Goal: Check status: Check status

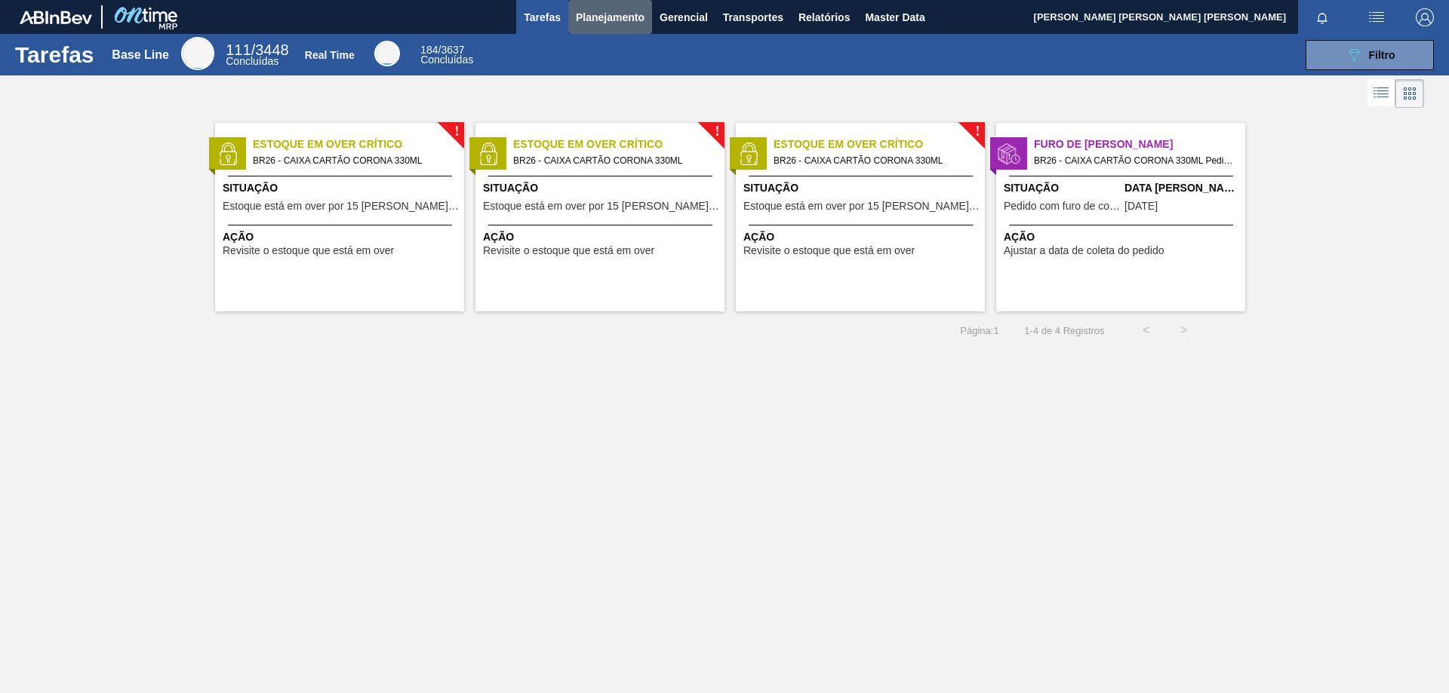
click at [642, 20] on span "Planejamento" at bounding box center [610, 17] width 69 height 18
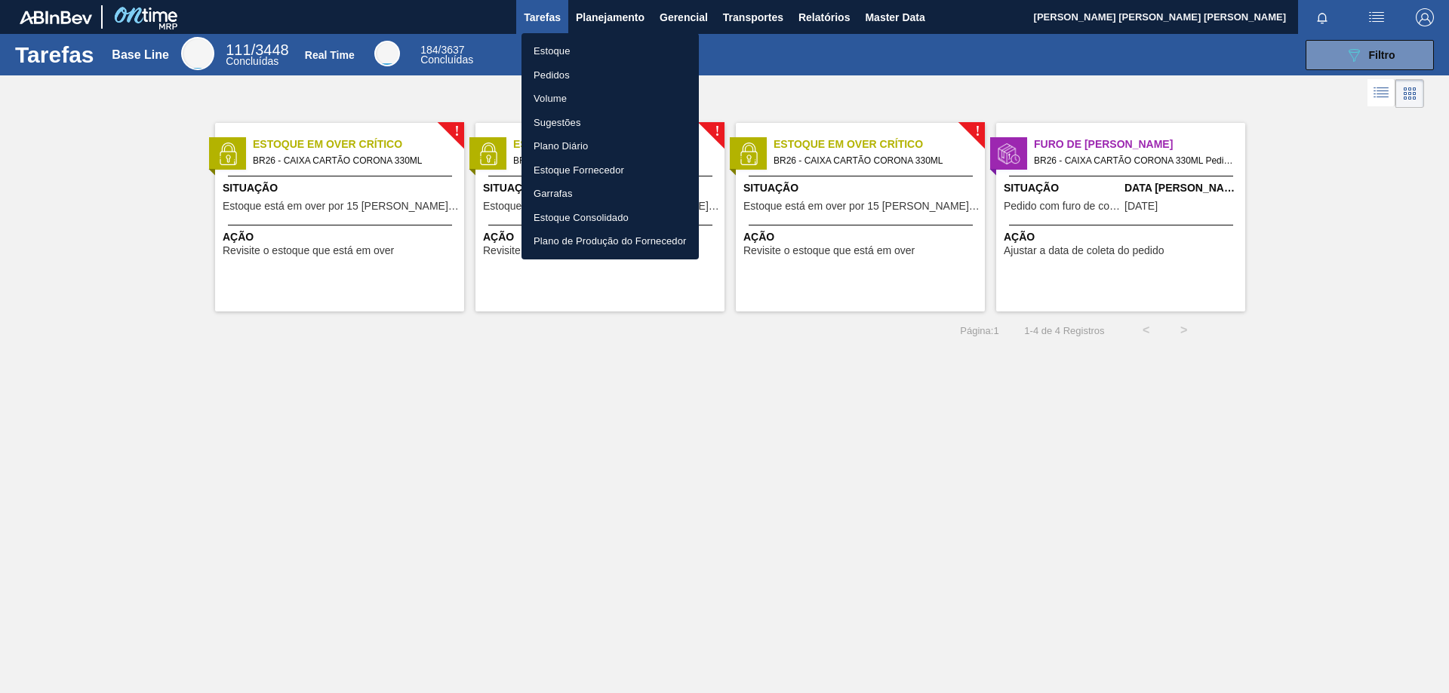
click at [578, 61] on li "Estoque" at bounding box center [609, 51] width 177 height 24
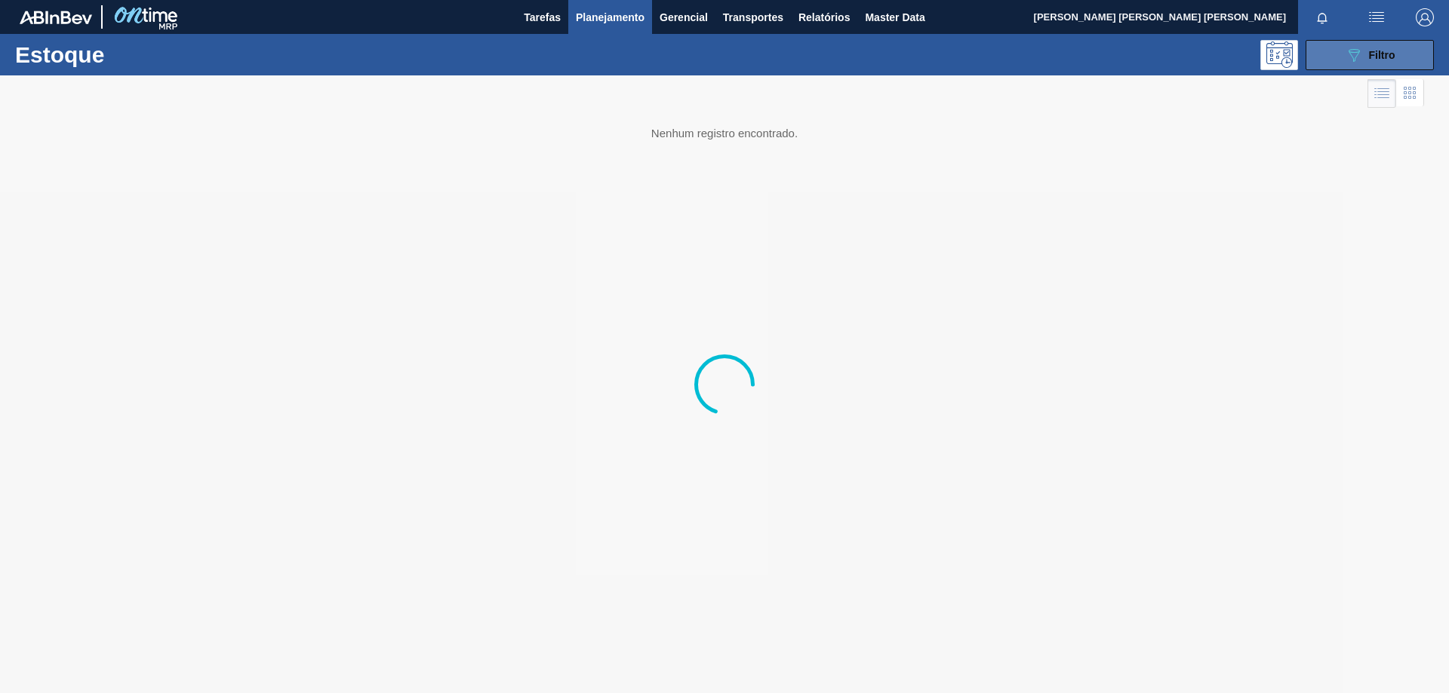
click at [1376, 56] on span "Filtro" at bounding box center [1382, 55] width 26 height 12
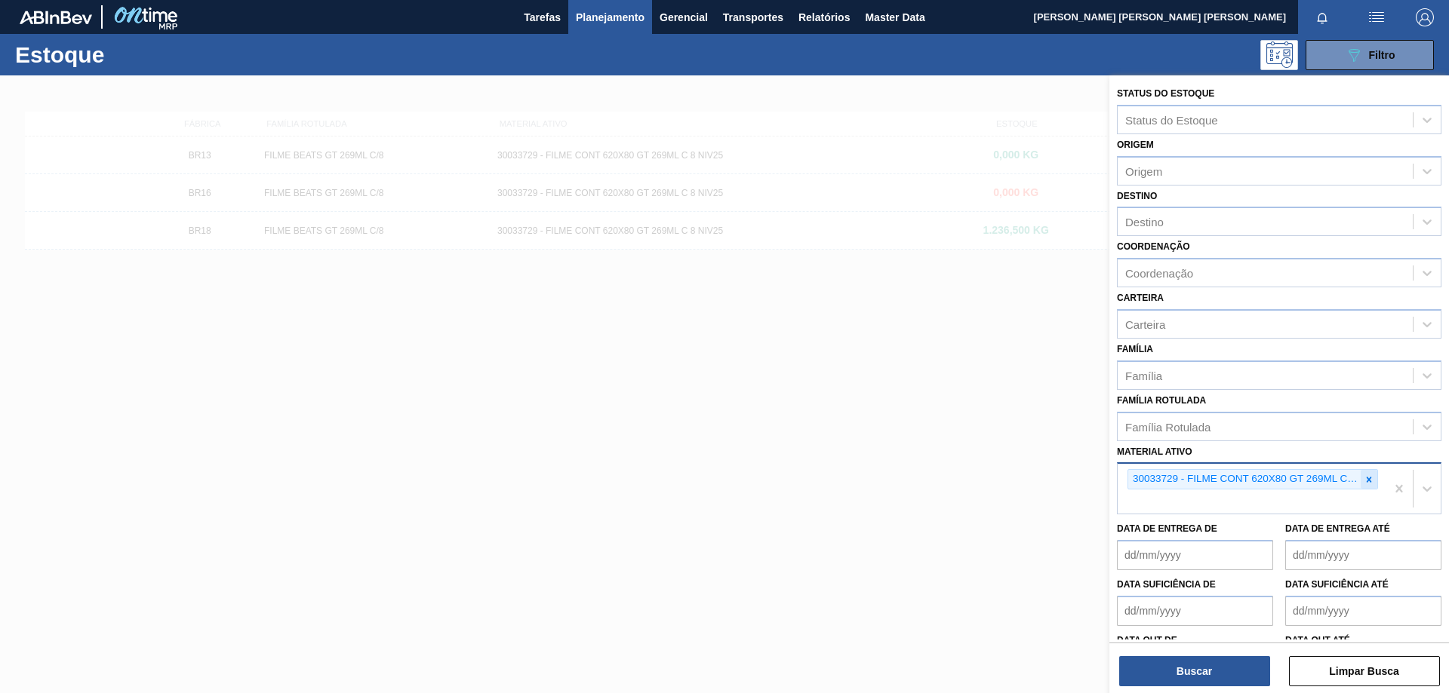
click at [1370, 479] on icon at bounding box center [1368, 480] width 11 height 11
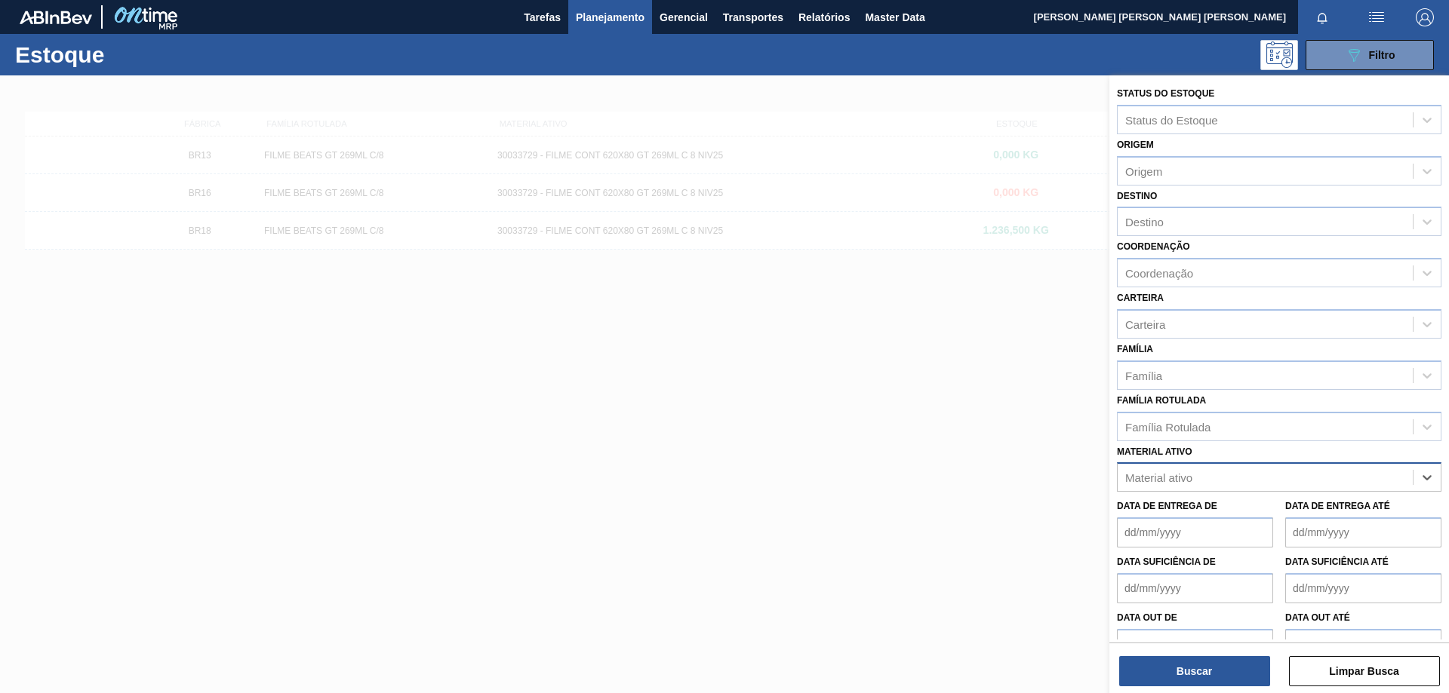
paste ativo "30033729"
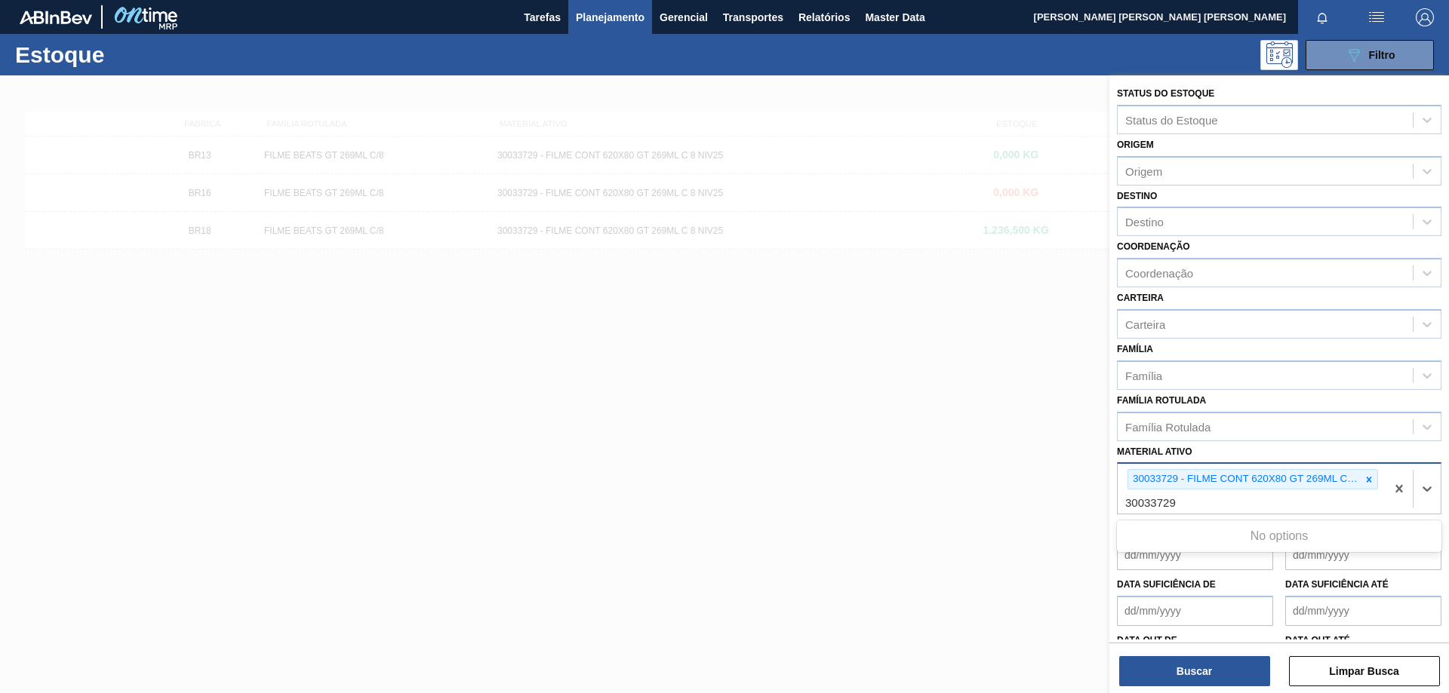
type ativo "30033729"
click at [791, 471] on div at bounding box center [724, 421] width 1449 height 693
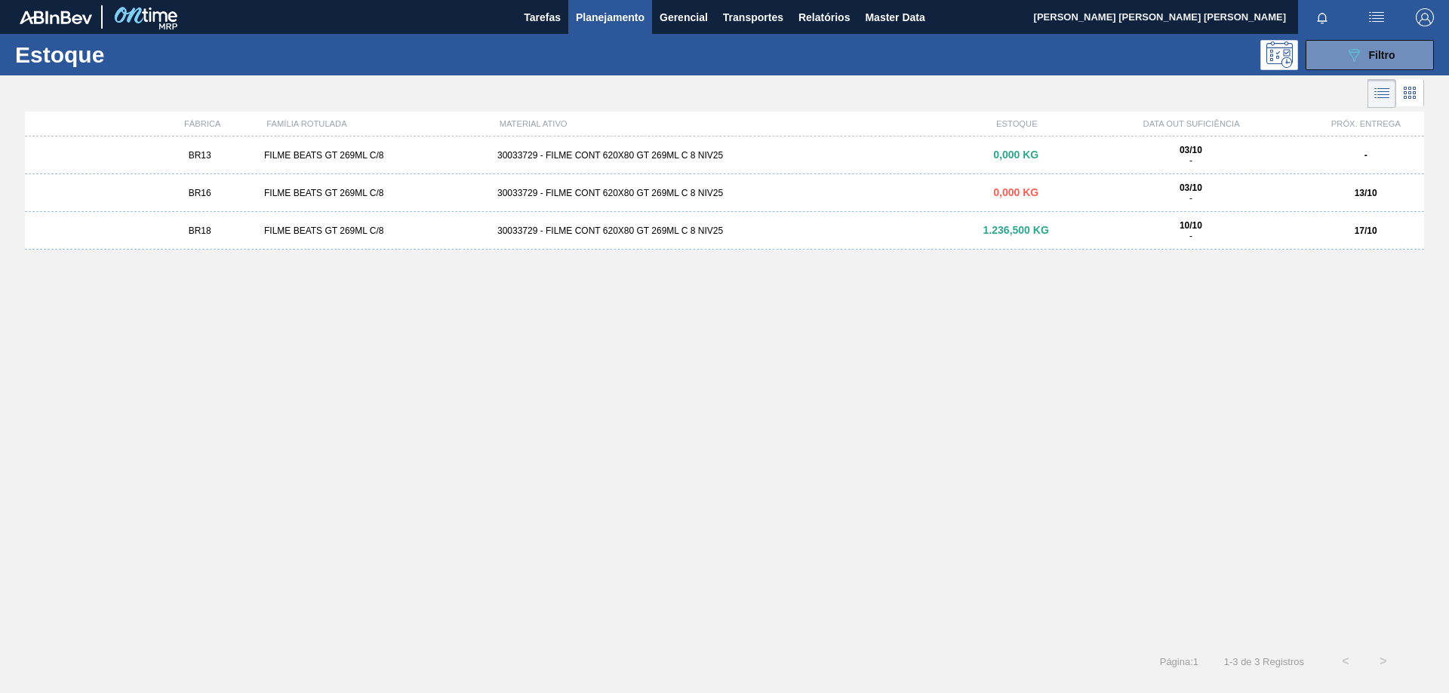
click at [361, 189] on div "FILME BEATS GT 269ML C/8" at bounding box center [374, 193] width 233 height 11
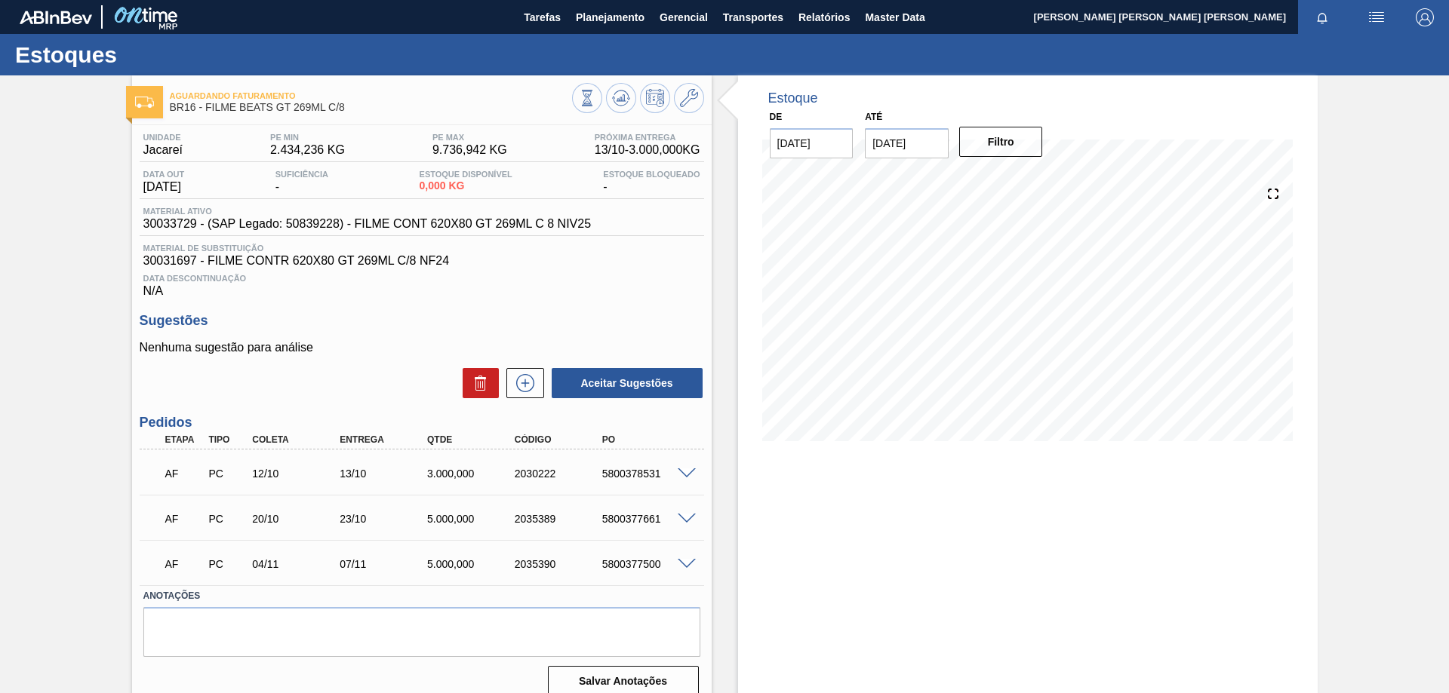
click at [683, 562] on span at bounding box center [687, 564] width 18 height 11
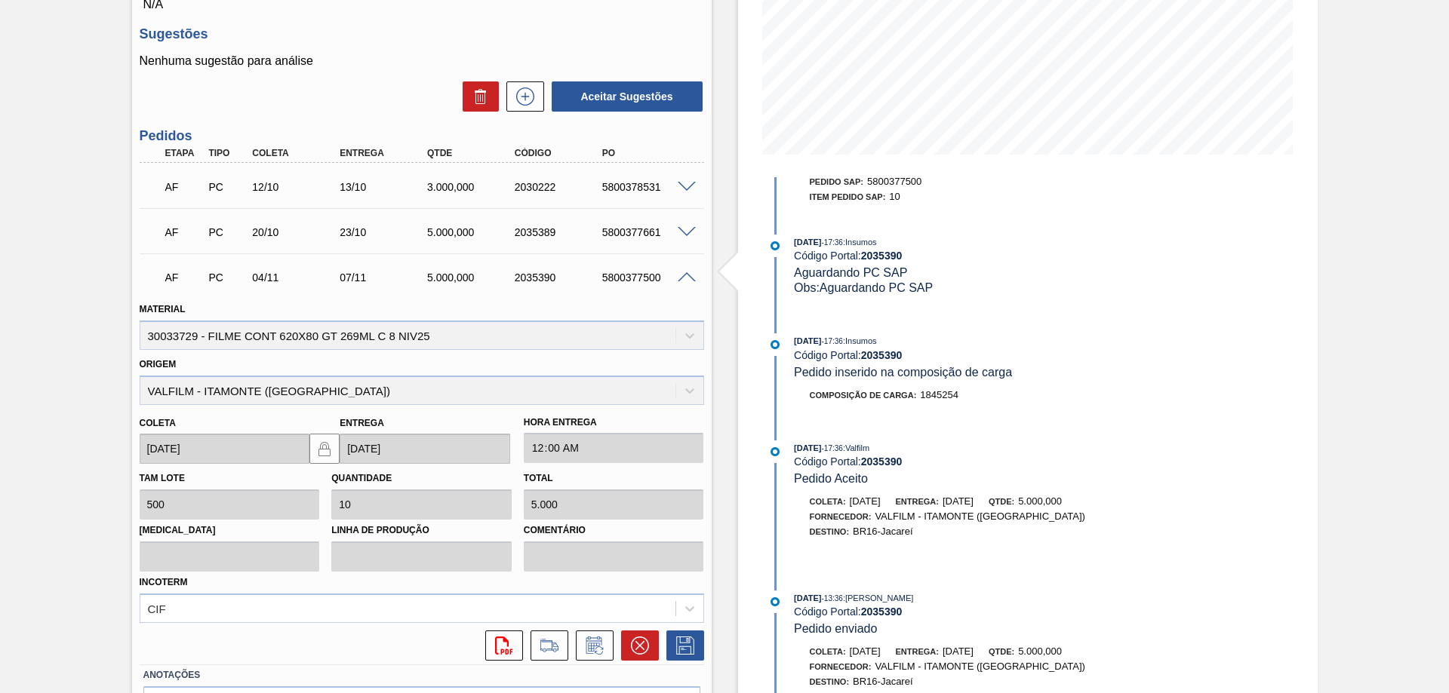
scroll to position [382, 0]
